Goal: Obtain resource: Obtain resource

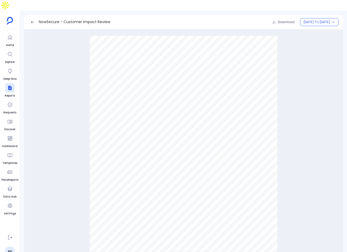
scroll to position [1845, 0]
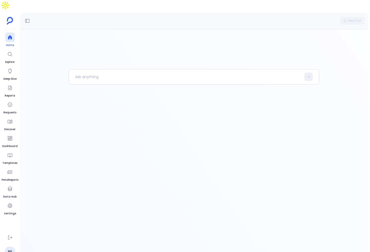
click at [8, 35] on icon at bounding box center [10, 37] width 4 height 4
click at [11, 86] on icon at bounding box center [10, 88] width 4 height 4
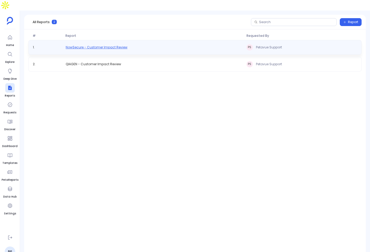
click at [102, 45] on span "NowSecure - Customer Impact Review" at bounding box center [97, 47] width 62 height 4
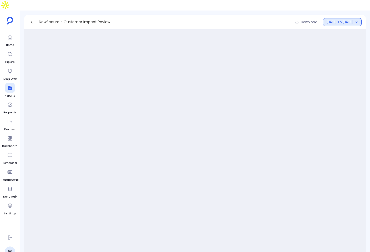
click at [296, 20] on span "[DATE] To [DATE]" at bounding box center [339, 22] width 27 height 4
click at [89, 19] on span "NowSecure - Customer Impact Review" at bounding box center [74, 22] width 71 height 6
copy div "NowSecure - Customer Impact Review Download January To July 2025"
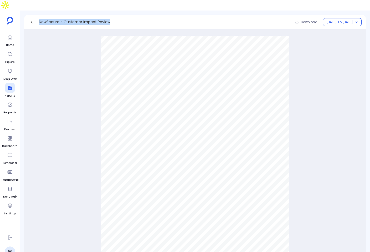
scroll to position [18, 0]
click at [296, 20] on span "[DATE] To [DATE]" at bounding box center [339, 22] width 27 height 4
click at [296, 92] on div "Customer Impact Review Metrics — NowSecure January–July 2025 NowSecure – Accoun…" at bounding box center [194, 144] width 333 height 224
click at [32, 18] on button at bounding box center [32, 22] width 8 height 8
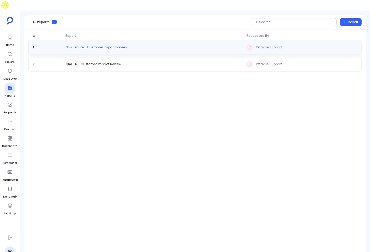
click at [119, 45] on span "NowSecure - Customer Impact Review" at bounding box center [97, 47] width 62 height 4
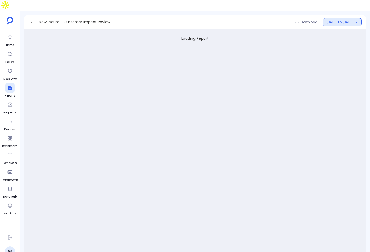
click at [296, 18] on button "[DATE] To [DATE]" at bounding box center [342, 22] width 39 height 8
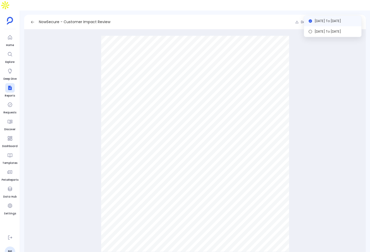
click at [34, 18] on button at bounding box center [32, 22] width 8 height 8
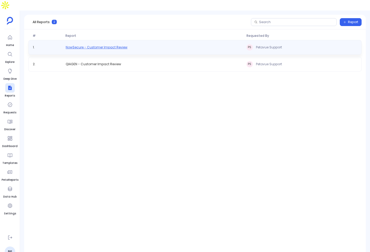
click at [109, 45] on span "NowSecure - Customer Impact Review" at bounding box center [97, 47] width 62 height 4
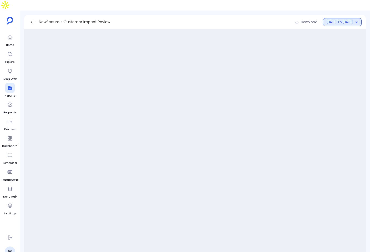
click at [351, 20] on span "[DATE] To [DATE]" at bounding box center [339, 22] width 27 height 4
click at [247, 15] on div "NowSecure - Customer Impact Review Download [DATE] To [DATE]" at bounding box center [195, 22] width 342 height 15
click at [336, 18] on button "[DATE] To [DATE]" at bounding box center [342, 22] width 39 height 8
click at [235, 15] on div "NowSecure - Customer Impact Review Download [DATE] To [DATE]" at bounding box center [195, 22] width 342 height 15
click at [39, 18] on div "NowSecure - Customer Impact Review" at bounding box center [69, 22] width 82 height 8
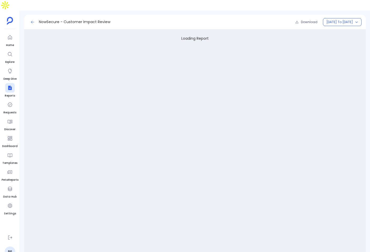
click at [33, 20] on icon at bounding box center [32, 22] width 4 height 4
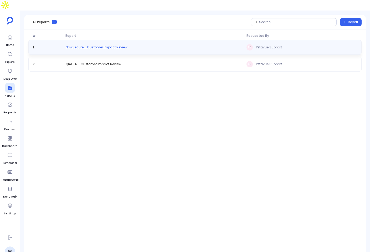
click at [83, 45] on span "NowSecure - Customer Impact Review" at bounding box center [97, 47] width 62 height 4
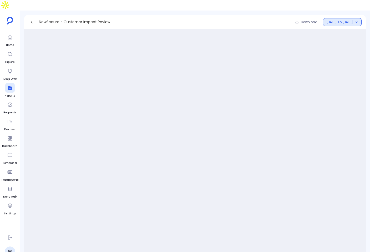
click at [345, 20] on span "[DATE] To [DATE]" at bounding box center [339, 22] width 27 height 4
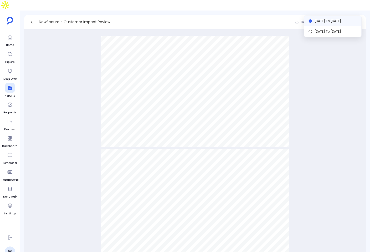
scroll to position [3279, 0]
click at [163, 175] on link at bounding box center [149, 177] width 50 height 4
